Goal: Information Seeking & Learning: Find specific page/section

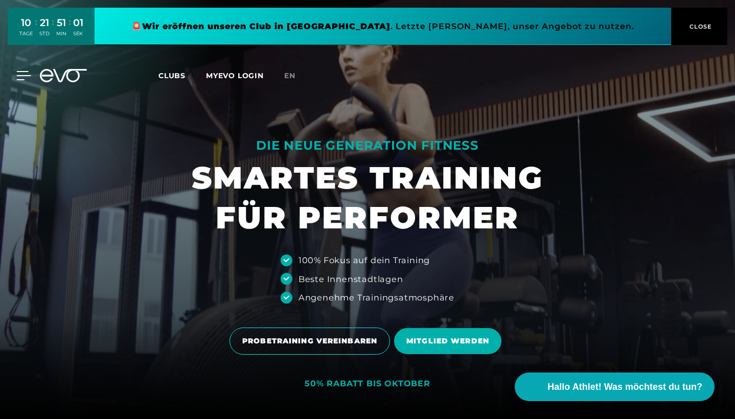
click at [10, 72] on div at bounding box center [16, 75] width 31 height 9
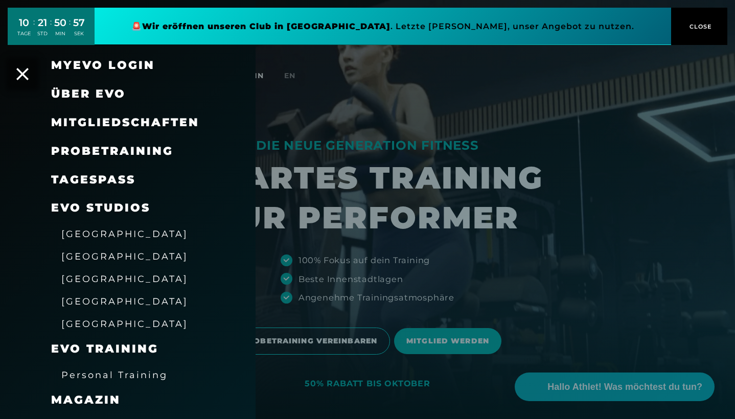
click at [71, 299] on span "[GEOGRAPHIC_DATA]" at bounding box center [124, 301] width 127 height 11
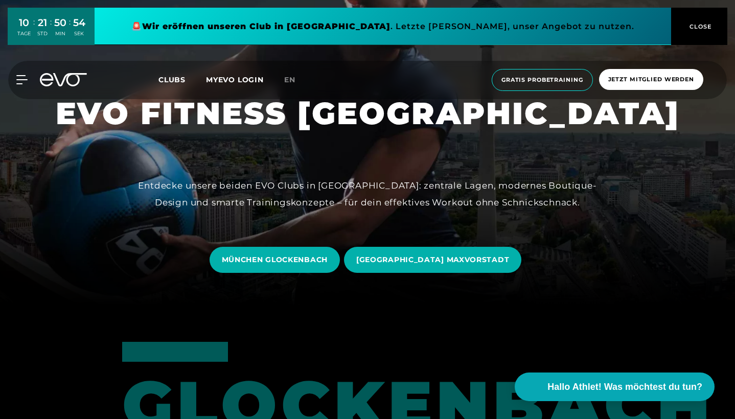
scroll to position [142, 0]
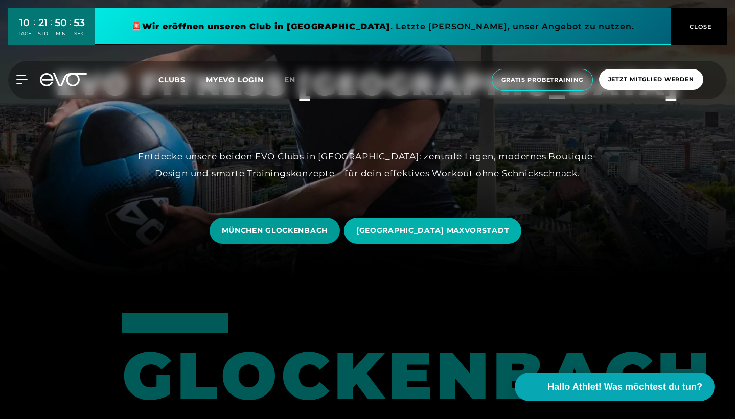
click at [306, 225] on span "MÜNCHEN GLOCKENBACH" at bounding box center [275, 230] width 106 height 11
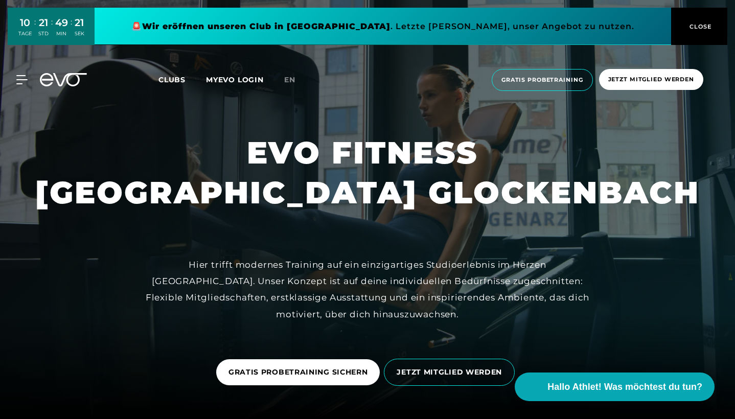
click at [176, 78] on span "Clubs" at bounding box center [171, 79] width 27 height 9
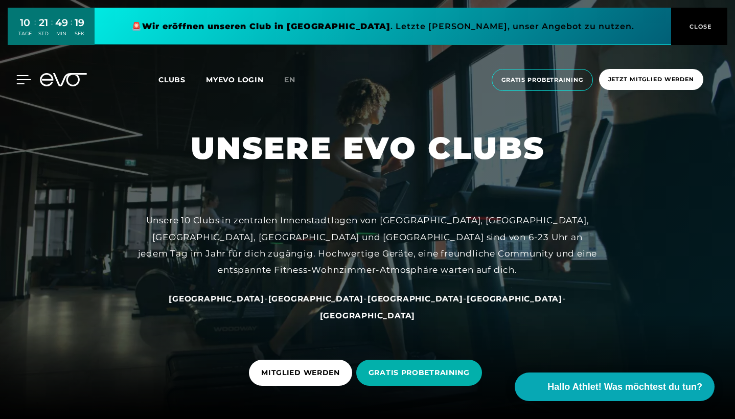
click at [17, 78] on icon at bounding box center [23, 79] width 15 height 9
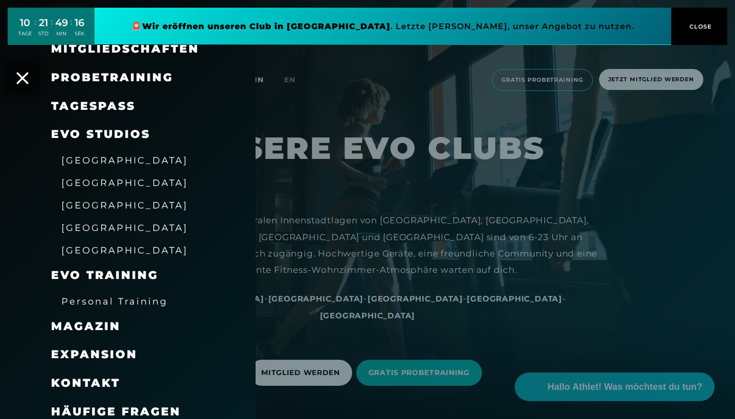
scroll to position [73, 0]
click at [94, 271] on span "EVO Training" at bounding box center [104, 276] width 107 height 14
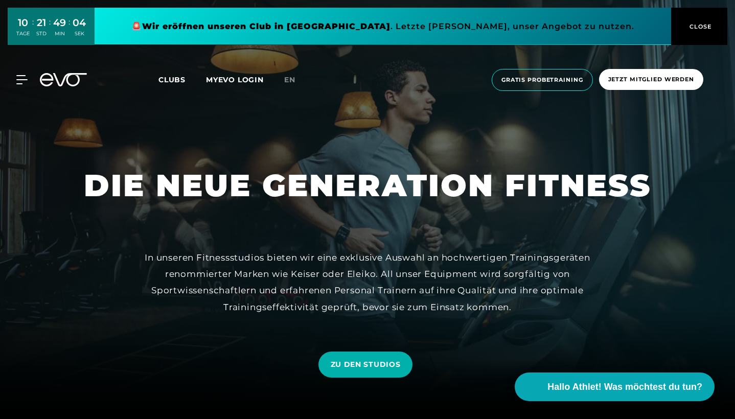
scroll to position [9, 0]
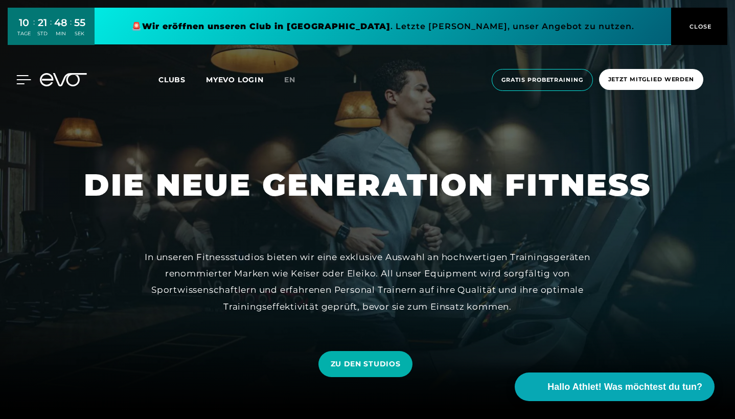
click at [21, 78] on icon at bounding box center [23, 79] width 15 height 9
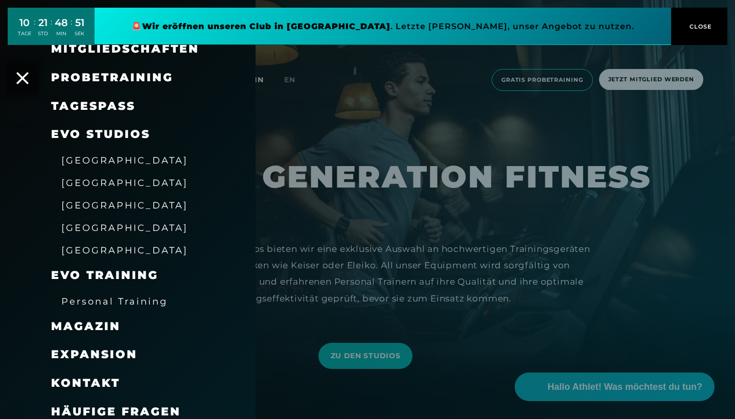
scroll to position [73, 0]
click at [110, 406] on span "Häufige Fragen" at bounding box center [116, 412] width 130 height 14
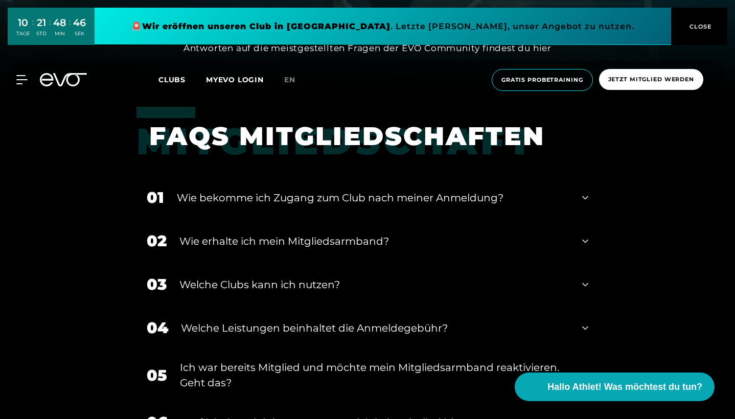
scroll to position [335, 0]
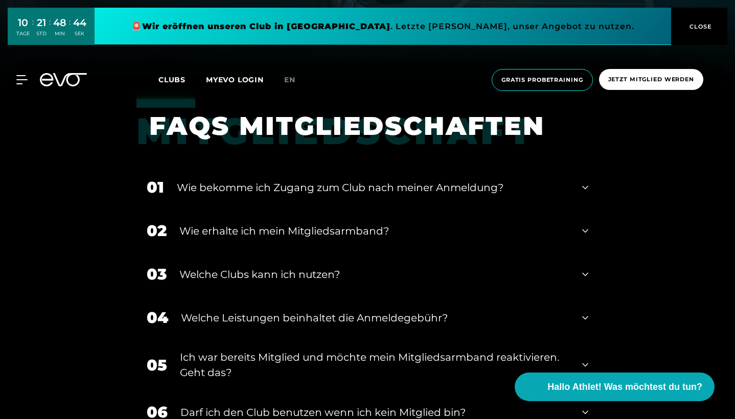
click at [207, 234] on div "Wie erhalte ich mein Mitgliedsarmband?" at bounding box center [374, 230] width 390 height 15
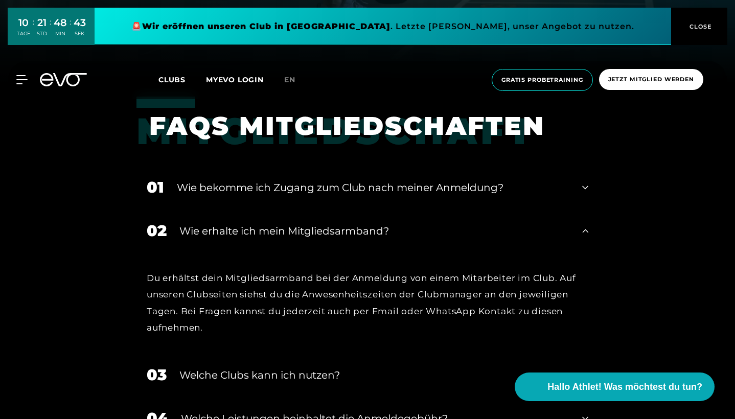
click at [207, 234] on div "Wie erhalte ich mein Mitgliedsarmband?" at bounding box center [374, 230] width 390 height 15
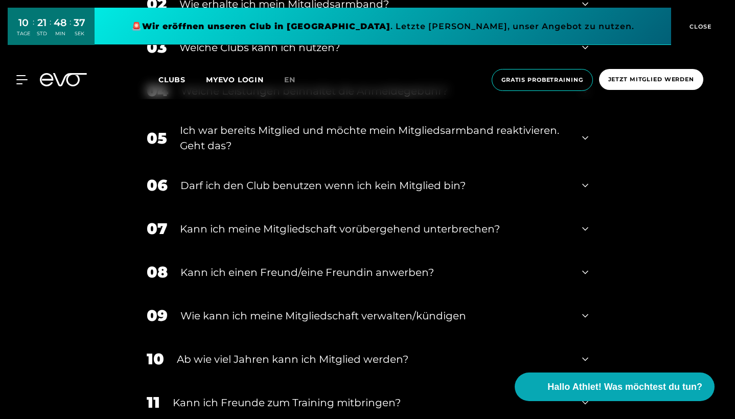
scroll to position [564, 0]
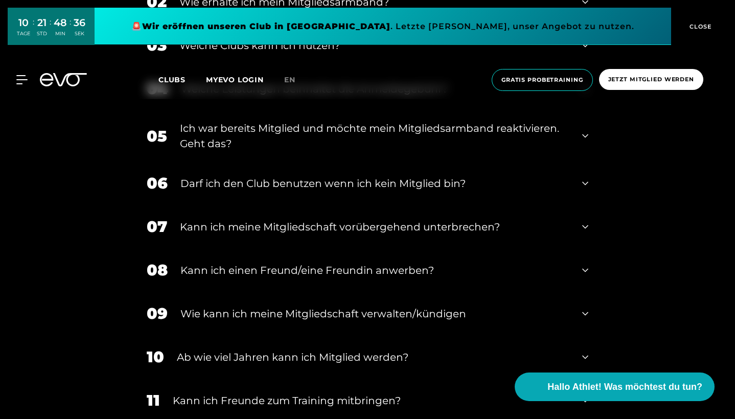
click at [241, 183] on div "Darf ich den Club benutzen wenn ich kein Mitglied bin?" at bounding box center [374, 183] width 389 height 15
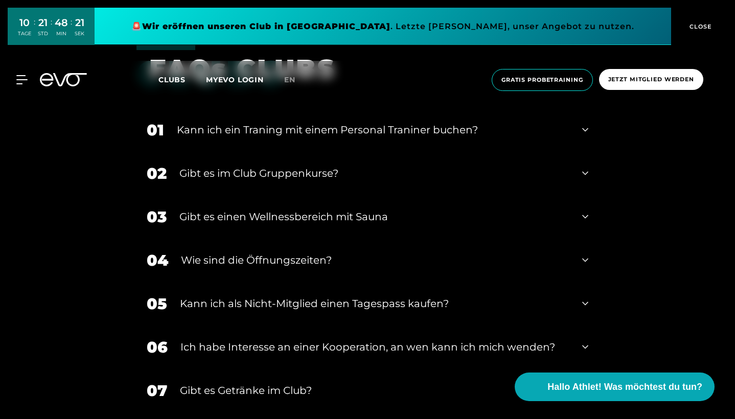
scroll to position [1638, 0]
click at [210, 122] on div "Kann ich ein Traning mit einem Personal Traniner buchen?" at bounding box center [373, 129] width 393 height 15
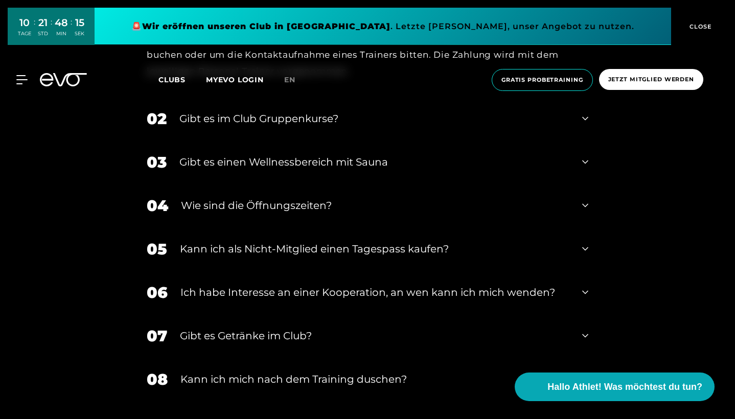
scroll to position [1780, 0]
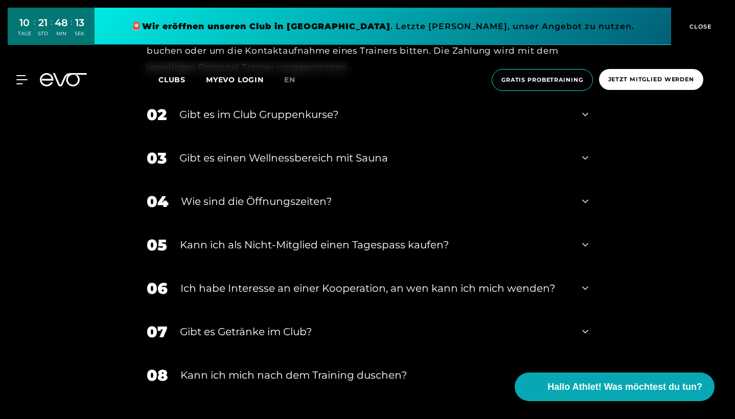
click at [221, 159] on div "Gibt es einen Wellnessbereich mit Sauna" at bounding box center [374, 157] width 390 height 15
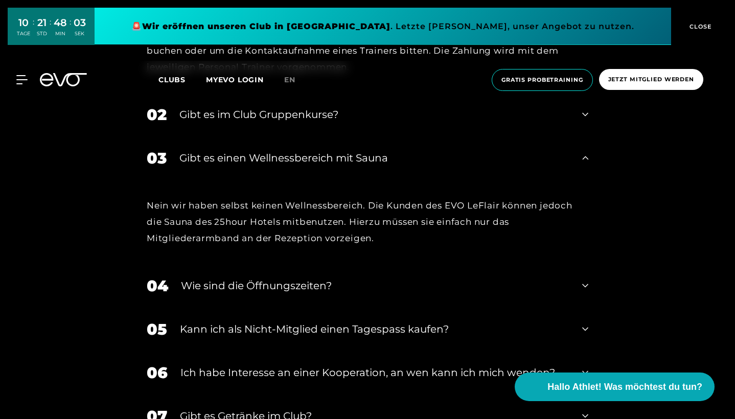
click at [238, 288] on div "Wie sind die Öffnungszeiten?" at bounding box center [375, 285] width 388 height 15
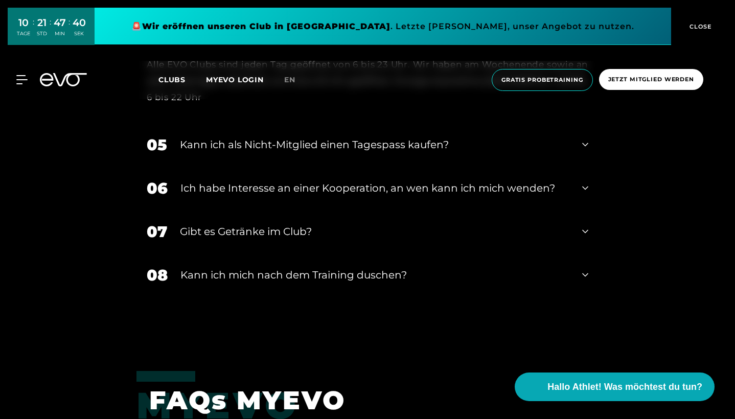
scroll to position [2052, 0]
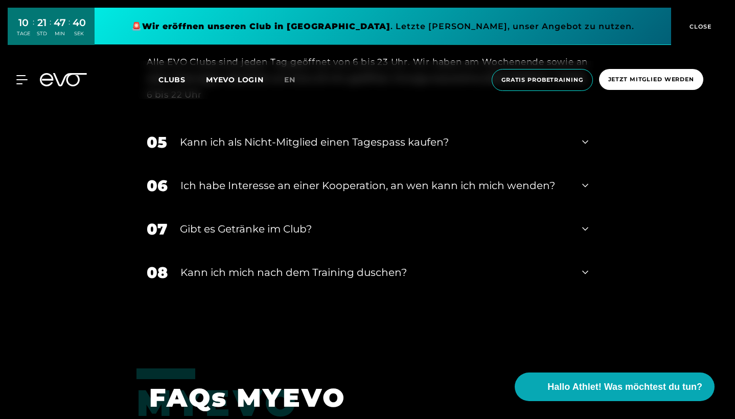
click at [196, 228] on div "Gibt es Getränke im Club?" at bounding box center [374, 228] width 389 height 15
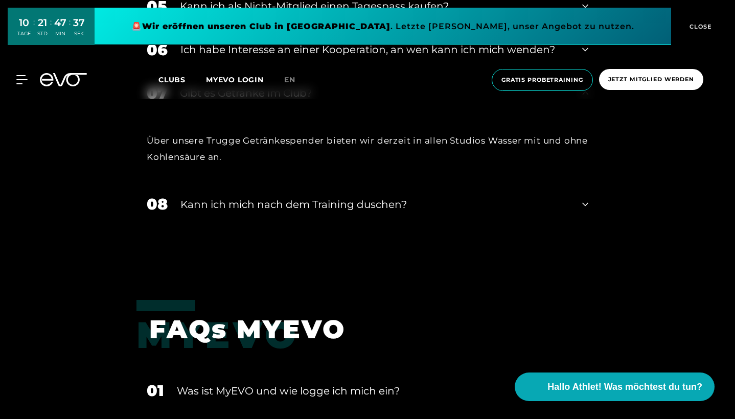
scroll to position [2225, 0]
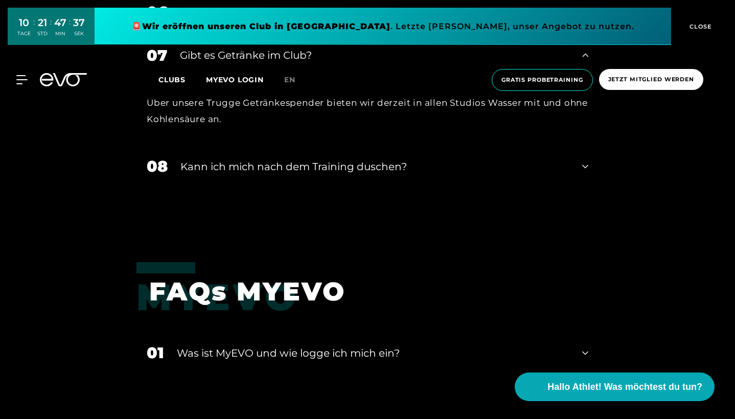
click at [190, 164] on div "Kann ich mich nach dem Training duschen?" at bounding box center [374, 166] width 389 height 15
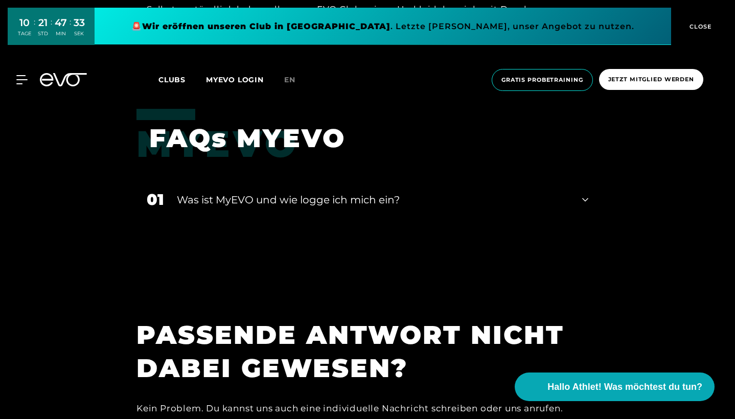
scroll to position [2430, 0]
